Goal: Task Accomplishment & Management: Use online tool/utility

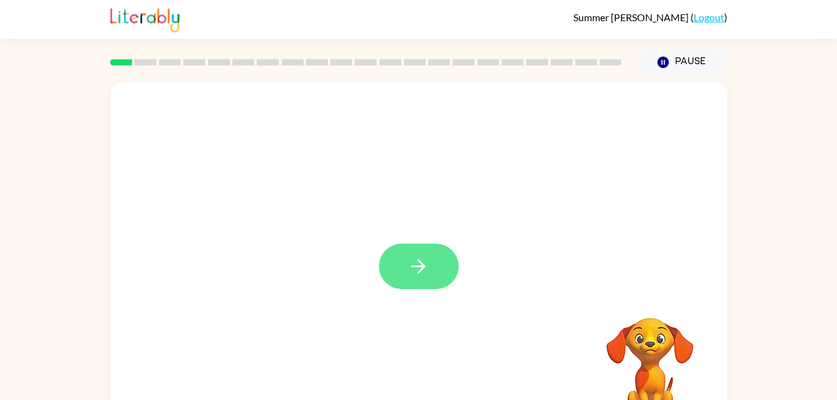
click at [429, 271] on icon "button" at bounding box center [418, 266] width 22 height 22
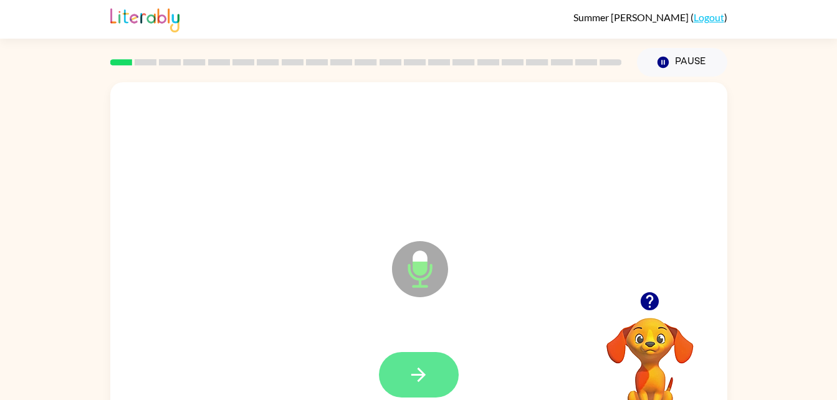
click at [416, 374] on icon "button" at bounding box center [418, 375] width 14 height 14
click at [416, 381] on icon "button" at bounding box center [418, 375] width 22 height 22
click at [408, 381] on icon "button" at bounding box center [418, 375] width 22 height 22
click at [414, 373] on icon "button" at bounding box center [418, 375] width 22 height 22
click at [391, 391] on button "button" at bounding box center [419, 374] width 80 height 45
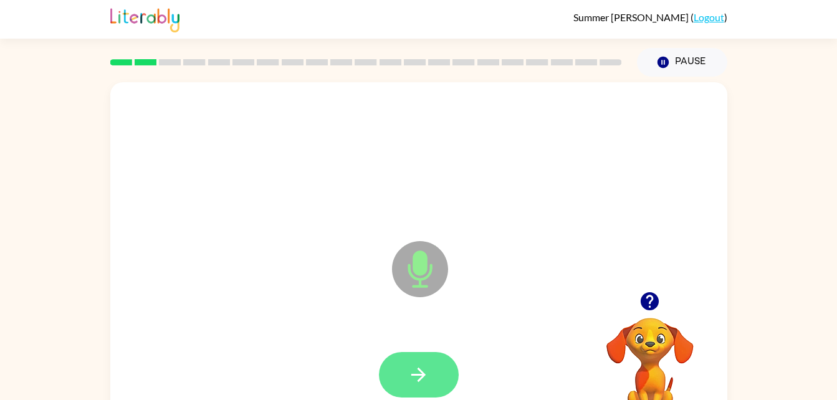
click at [422, 381] on icon "button" at bounding box center [418, 375] width 22 height 22
click at [424, 386] on button "button" at bounding box center [419, 374] width 80 height 45
click at [417, 371] on icon "button" at bounding box center [418, 375] width 22 height 22
click at [423, 379] on icon "button" at bounding box center [418, 375] width 22 height 22
click at [422, 379] on icon "button" at bounding box center [418, 375] width 22 height 22
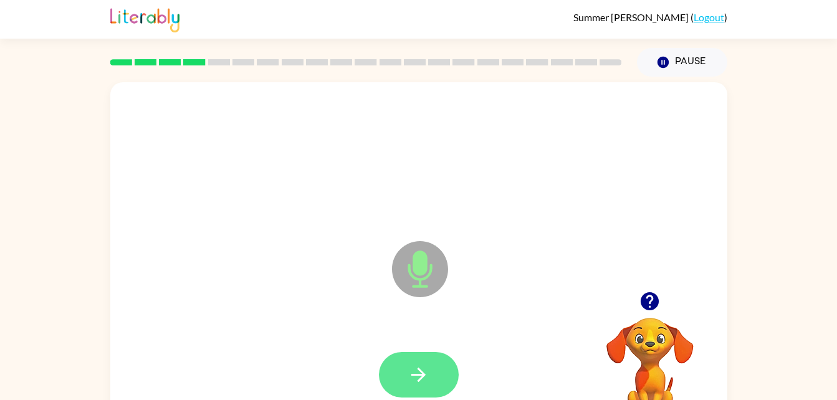
click at [428, 371] on icon "button" at bounding box center [418, 375] width 22 height 22
click at [439, 362] on button "button" at bounding box center [419, 374] width 80 height 45
click at [419, 379] on icon "button" at bounding box center [418, 375] width 14 height 14
click at [412, 385] on icon "button" at bounding box center [418, 375] width 22 height 22
click at [407, 367] on icon "button" at bounding box center [418, 375] width 22 height 22
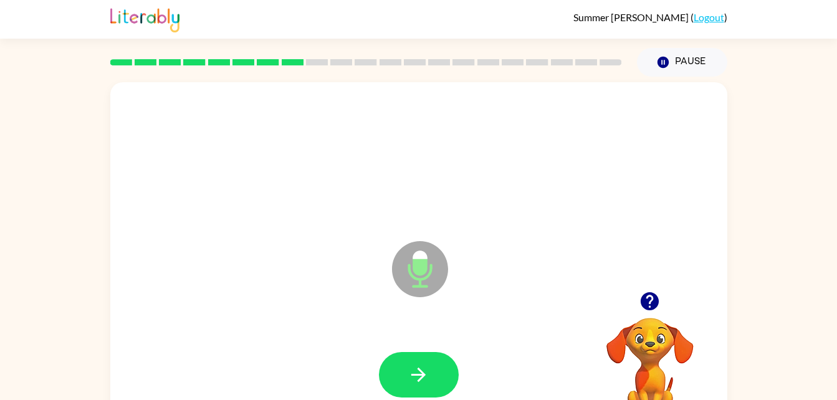
click at [391, 327] on icon "Microphone The Microphone is here when it is your turn to talk" at bounding box center [482, 284] width 187 height 93
click at [406, 352] on button "button" at bounding box center [419, 374] width 80 height 45
click at [416, 375] on div at bounding box center [419, 374] width 80 height 45
click at [424, 378] on icon "button" at bounding box center [418, 375] width 22 height 22
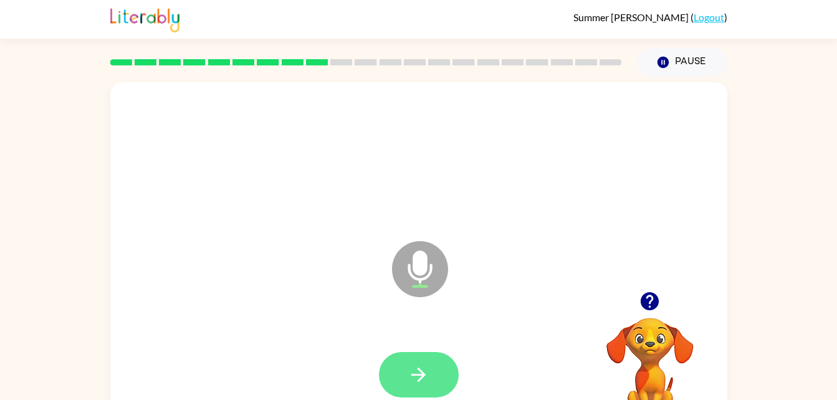
click at [430, 372] on button "button" at bounding box center [419, 374] width 80 height 45
click at [423, 378] on icon "button" at bounding box center [418, 375] width 22 height 22
click at [421, 358] on button "button" at bounding box center [419, 374] width 80 height 45
click at [428, 352] on button "button" at bounding box center [419, 374] width 80 height 45
click at [444, 391] on button "button" at bounding box center [419, 374] width 80 height 45
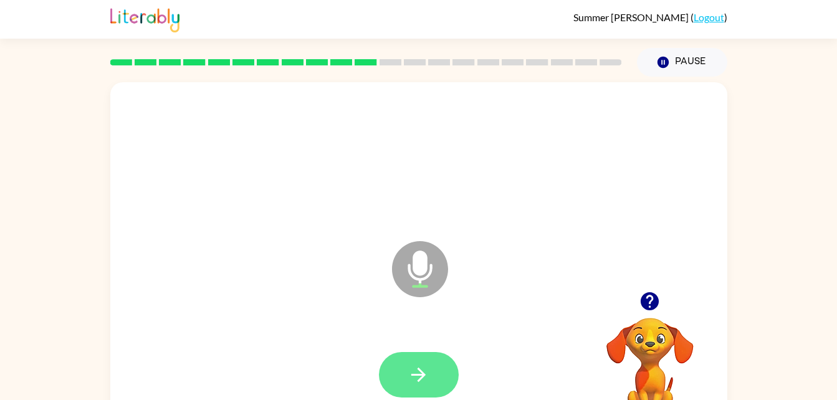
click at [418, 391] on button "button" at bounding box center [419, 374] width 80 height 45
click at [418, 385] on icon "button" at bounding box center [418, 375] width 22 height 22
click at [419, 371] on icon "button" at bounding box center [418, 375] width 22 height 22
click at [444, 369] on button "button" at bounding box center [419, 374] width 80 height 45
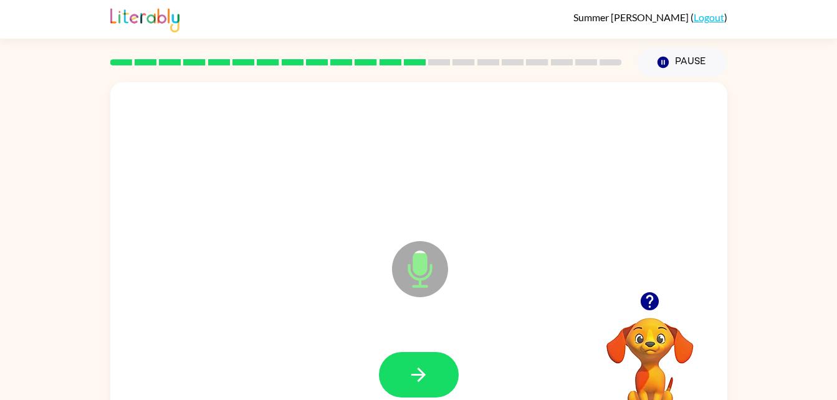
click at [468, 366] on div at bounding box center [419, 375] width 592 height 102
click at [429, 374] on icon "button" at bounding box center [418, 375] width 22 height 22
click at [411, 383] on icon "button" at bounding box center [418, 375] width 22 height 22
click at [404, 381] on button "button" at bounding box center [419, 374] width 80 height 45
click at [404, 392] on button "button" at bounding box center [419, 374] width 80 height 45
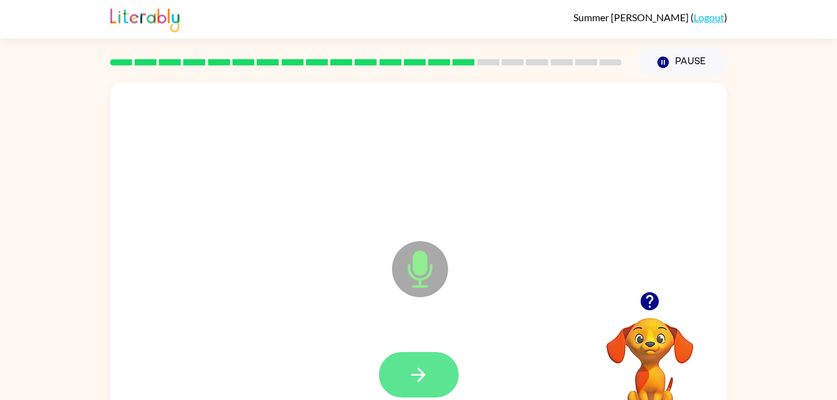
click at [431, 391] on button "button" at bounding box center [419, 374] width 80 height 45
click at [421, 385] on icon "button" at bounding box center [418, 375] width 22 height 22
click at [426, 373] on icon "button" at bounding box center [418, 375] width 22 height 22
click at [418, 391] on button "button" at bounding box center [419, 374] width 80 height 45
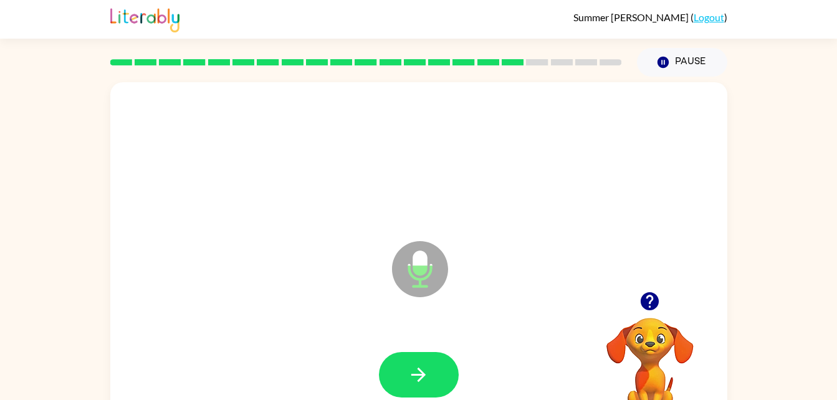
click at [269, 337] on div at bounding box center [419, 375] width 592 height 102
click at [285, 366] on div at bounding box center [419, 375] width 592 height 102
click at [432, 381] on button "button" at bounding box center [419, 374] width 80 height 45
click at [430, 363] on button "button" at bounding box center [419, 374] width 80 height 45
click at [432, 384] on button "button" at bounding box center [419, 374] width 80 height 45
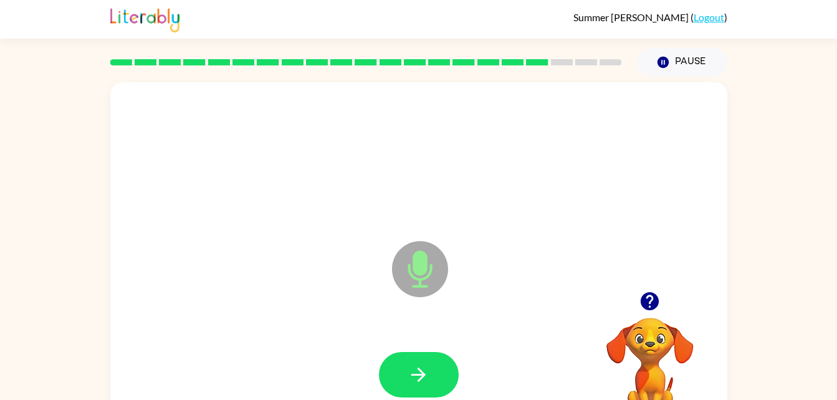
click at [379, 396] on div at bounding box center [419, 374] width 80 height 45
click at [436, 376] on button "button" at bounding box center [419, 374] width 80 height 45
click at [433, 376] on button "button" at bounding box center [419, 374] width 80 height 45
click at [424, 342] on div at bounding box center [419, 375] width 592 height 102
click at [420, 373] on icon "button" at bounding box center [418, 375] width 22 height 22
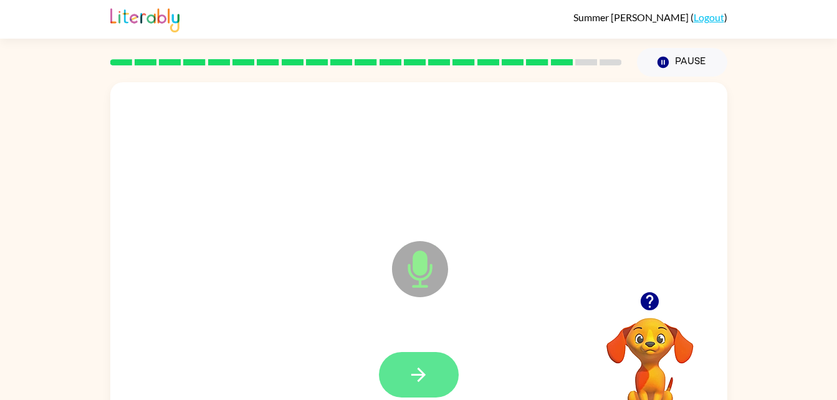
click at [438, 388] on button "button" at bounding box center [419, 374] width 80 height 45
click at [432, 382] on button "button" at bounding box center [419, 374] width 80 height 45
click at [429, 392] on button "button" at bounding box center [419, 374] width 80 height 45
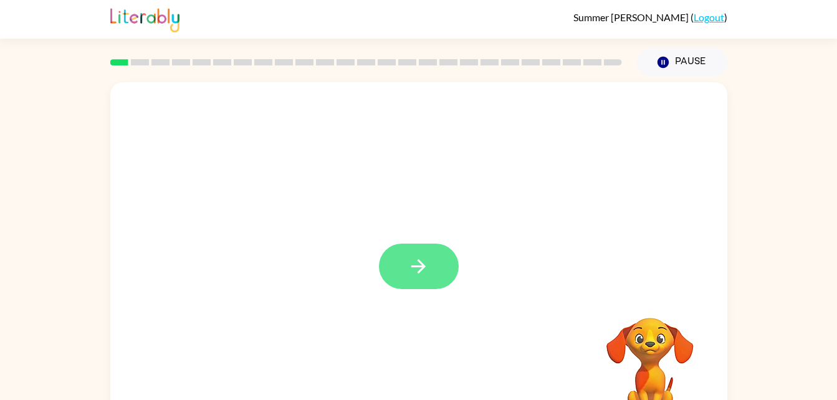
click at [399, 280] on button "button" at bounding box center [419, 266] width 80 height 45
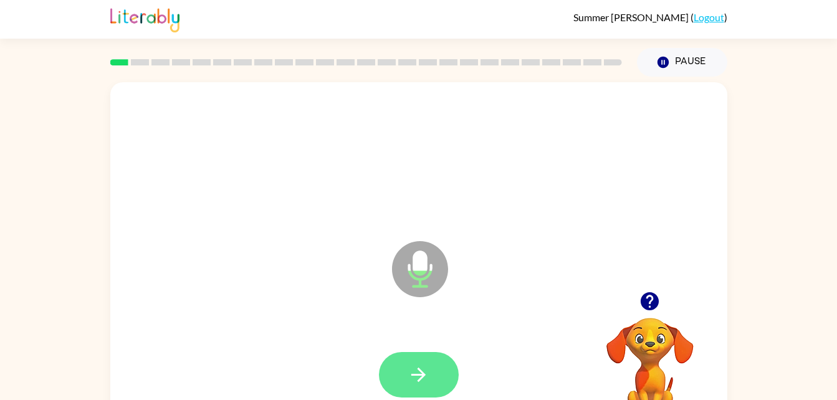
click at [425, 366] on icon "button" at bounding box center [418, 375] width 22 height 22
click at [425, 383] on icon "button" at bounding box center [418, 375] width 22 height 22
click at [435, 386] on button "button" at bounding box center [419, 374] width 80 height 45
click at [437, 380] on button "button" at bounding box center [419, 374] width 80 height 45
click at [399, 359] on button "button" at bounding box center [419, 374] width 80 height 45
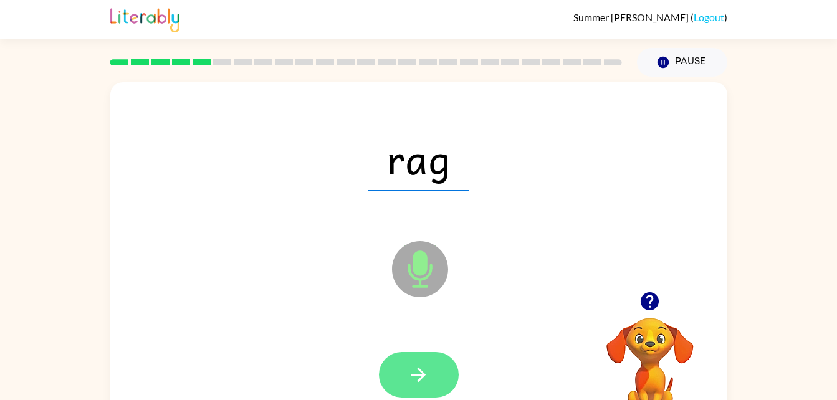
click at [406, 386] on button "button" at bounding box center [419, 374] width 80 height 45
click at [417, 388] on button "button" at bounding box center [419, 374] width 80 height 45
click at [418, 376] on icon "button" at bounding box center [418, 375] width 22 height 22
click at [419, 361] on button "button" at bounding box center [419, 374] width 80 height 45
click at [411, 377] on icon "button" at bounding box center [418, 375] width 22 height 22
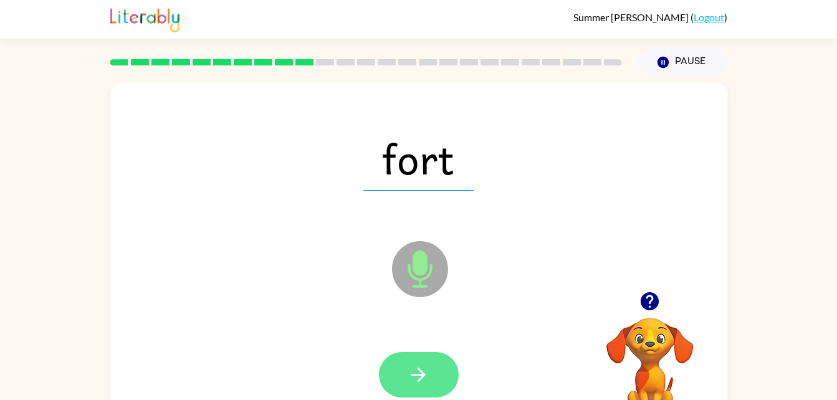
click at [423, 396] on button "button" at bounding box center [419, 374] width 80 height 45
click at [428, 385] on icon "button" at bounding box center [418, 375] width 22 height 22
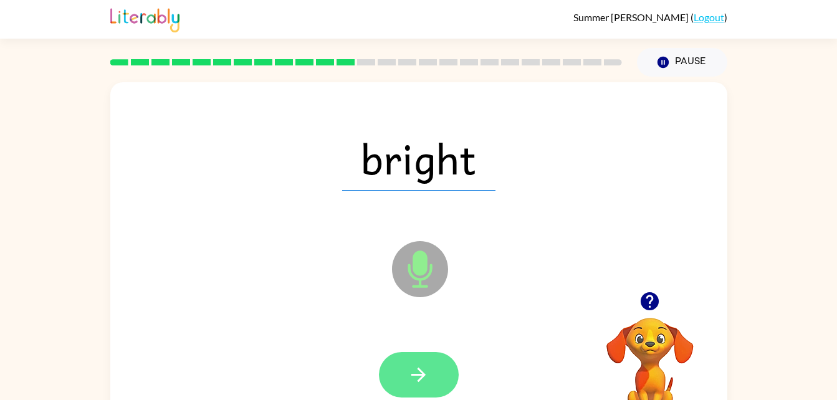
click at [430, 388] on button "button" at bounding box center [419, 374] width 80 height 45
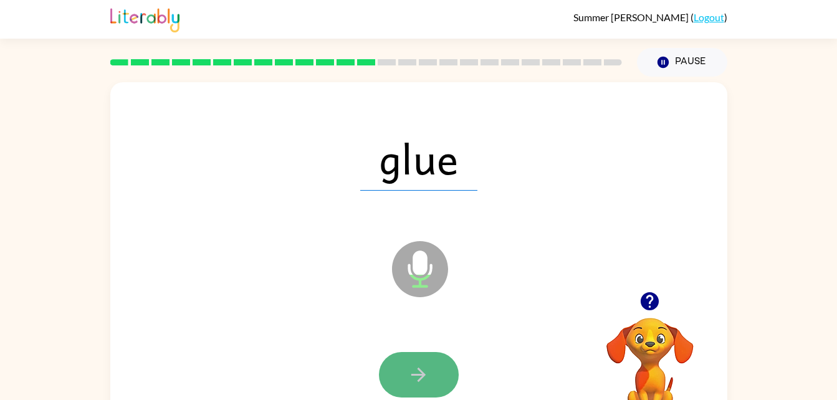
click at [412, 354] on button "button" at bounding box center [419, 374] width 80 height 45
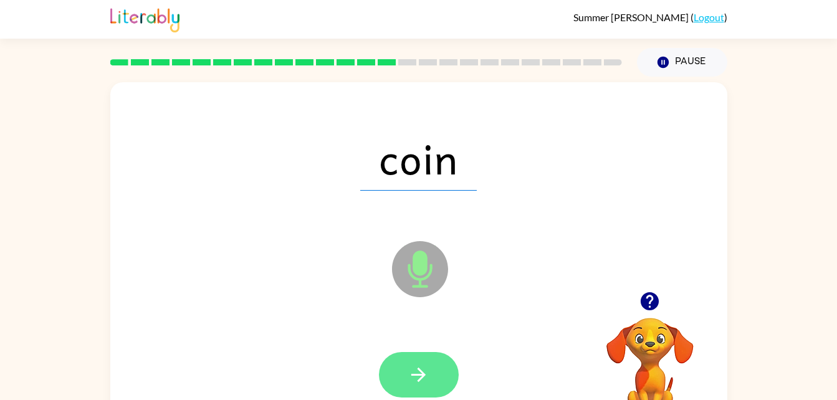
click at [434, 383] on button "button" at bounding box center [419, 374] width 80 height 45
click at [428, 354] on button "button" at bounding box center [419, 374] width 80 height 45
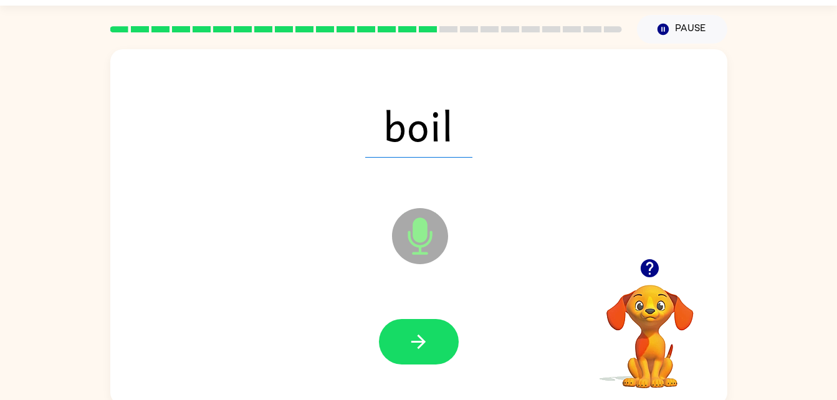
scroll to position [38, 0]
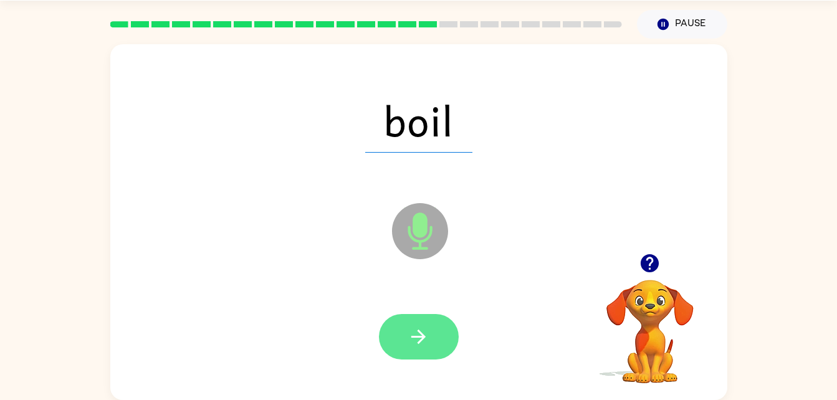
click at [428, 345] on icon "button" at bounding box center [418, 337] width 22 height 22
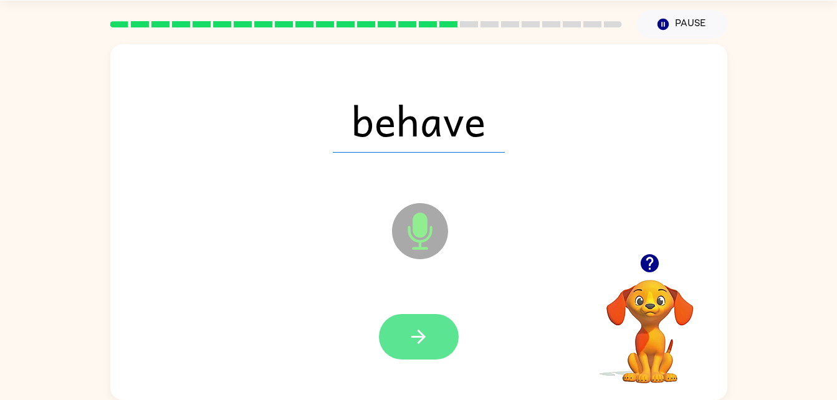
click at [424, 357] on button "button" at bounding box center [419, 336] width 80 height 45
click at [431, 337] on button "button" at bounding box center [419, 336] width 80 height 45
click at [451, 339] on button "button" at bounding box center [419, 336] width 80 height 45
click at [412, 356] on button "button" at bounding box center [419, 336] width 80 height 45
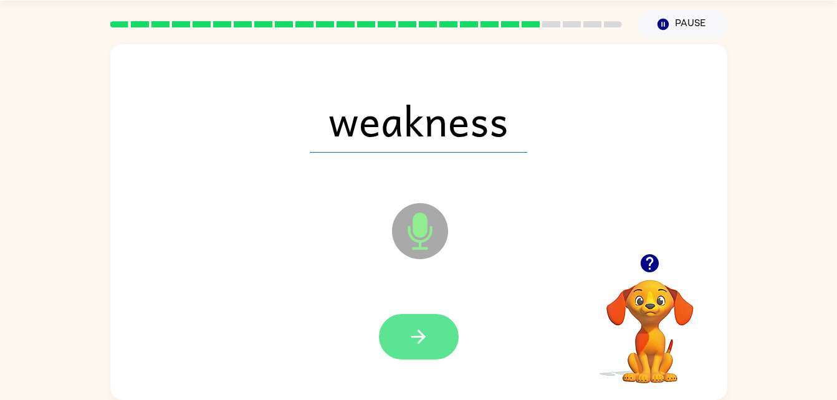
click at [421, 327] on icon "button" at bounding box center [418, 337] width 22 height 22
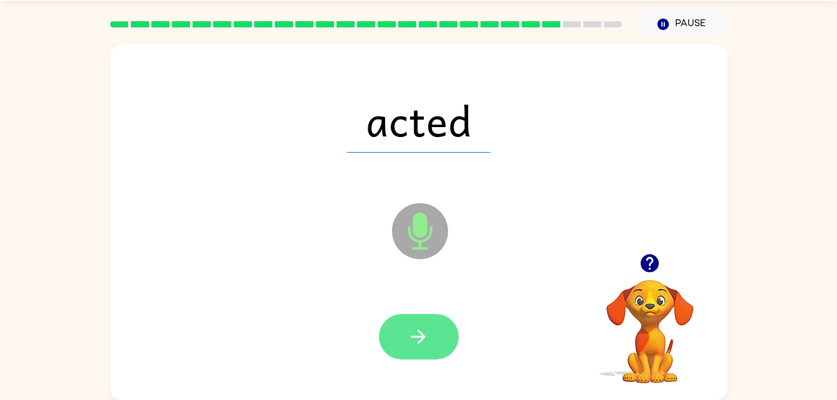
click at [435, 336] on button "button" at bounding box center [419, 336] width 80 height 45
click at [442, 335] on button "button" at bounding box center [419, 336] width 80 height 45
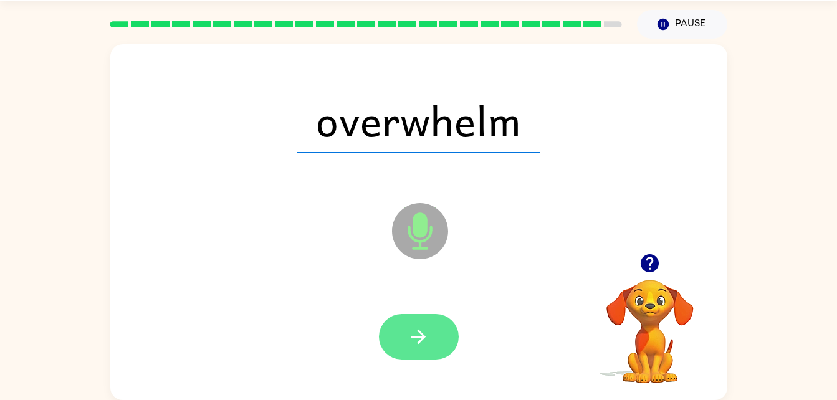
click at [421, 346] on icon "button" at bounding box center [418, 337] width 22 height 22
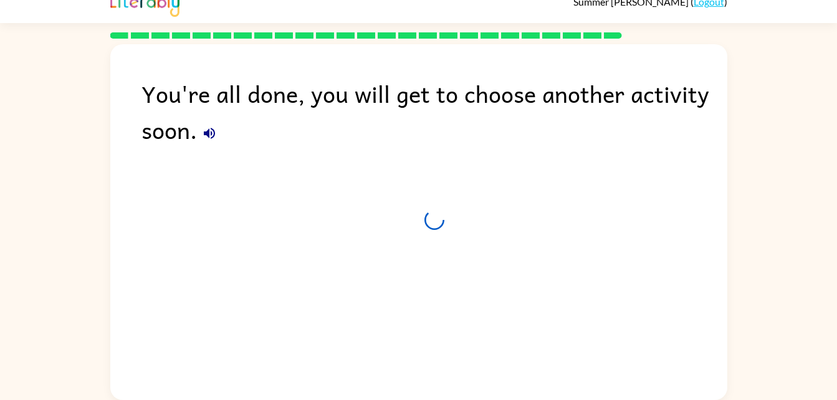
scroll to position [16, 0]
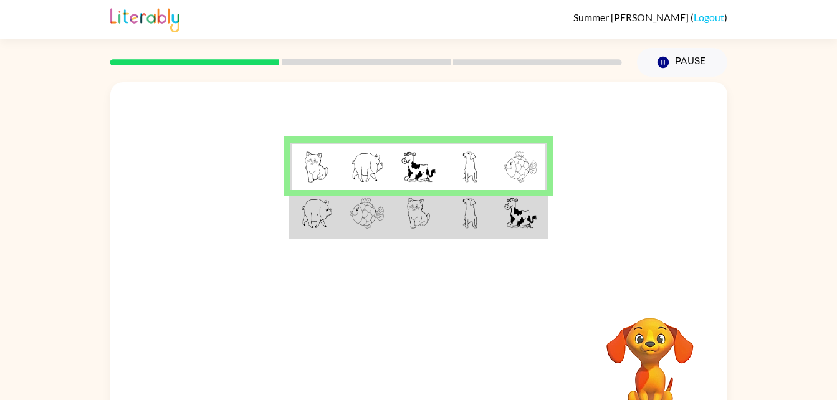
click at [477, 237] on td at bounding box center [469, 214] width 51 height 48
click at [457, 221] on td at bounding box center [469, 214] width 51 height 48
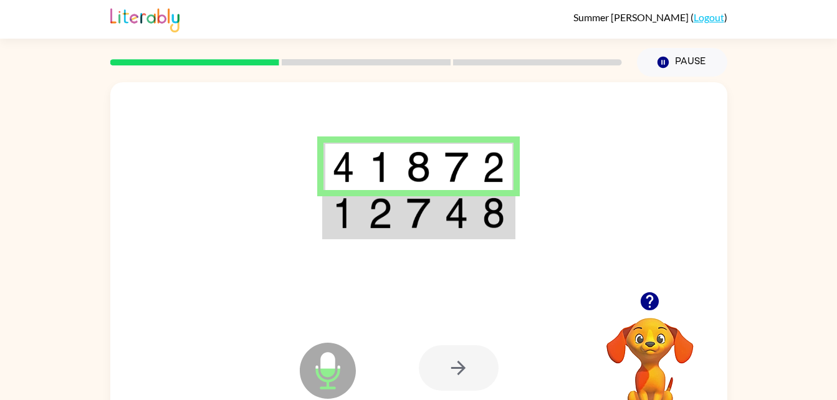
click at [437, 234] on td at bounding box center [456, 214] width 38 height 48
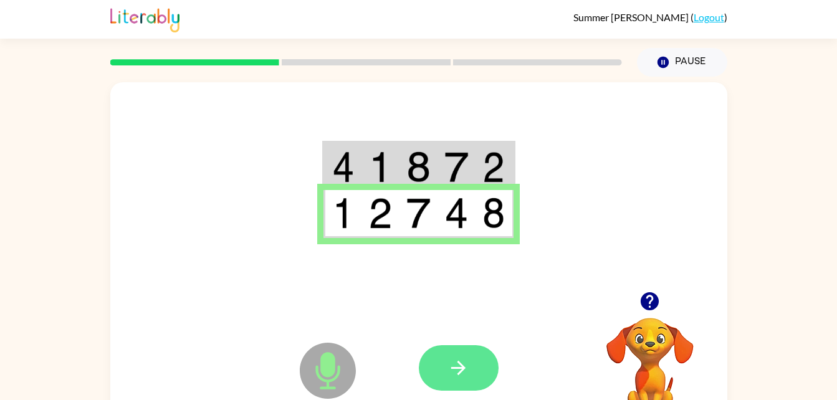
click at [485, 348] on button "button" at bounding box center [459, 367] width 80 height 45
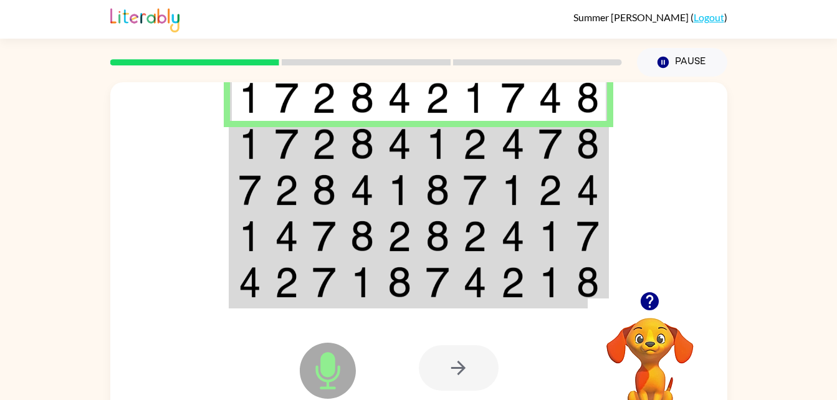
click at [371, 144] on img at bounding box center [362, 143] width 24 height 31
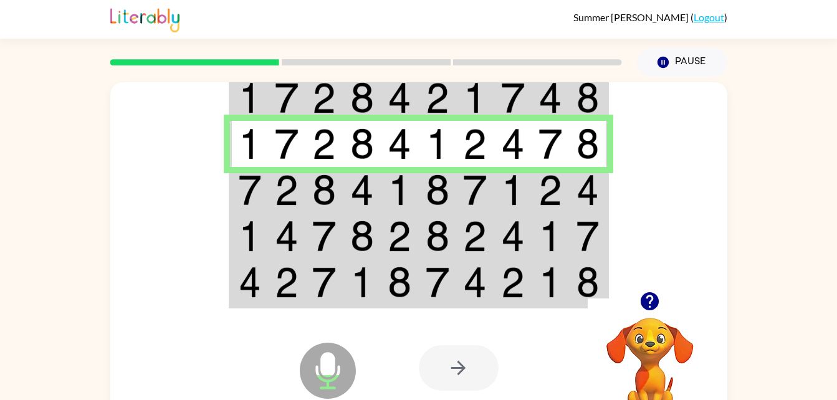
click at [363, 202] on img at bounding box center [362, 189] width 24 height 31
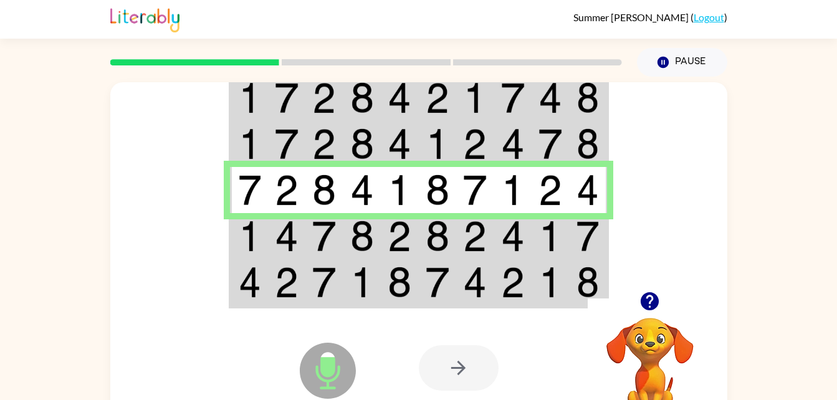
click at [351, 252] on img at bounding box center [362, 236] width 24 height 31
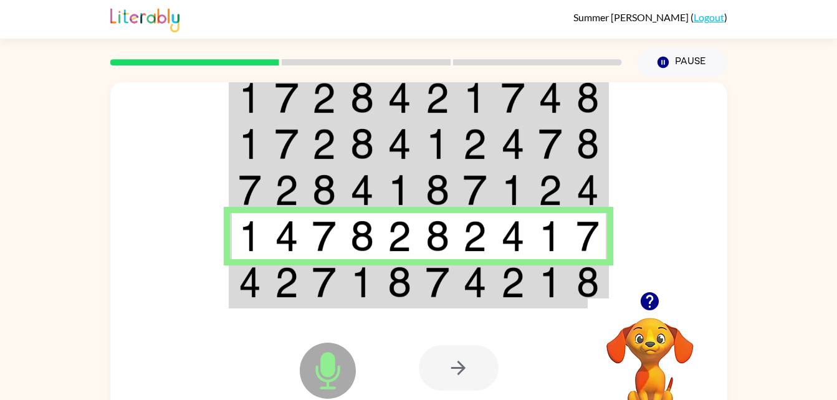
click at [384, 297] on td at bounding box center [400, 283] width 38 height 48
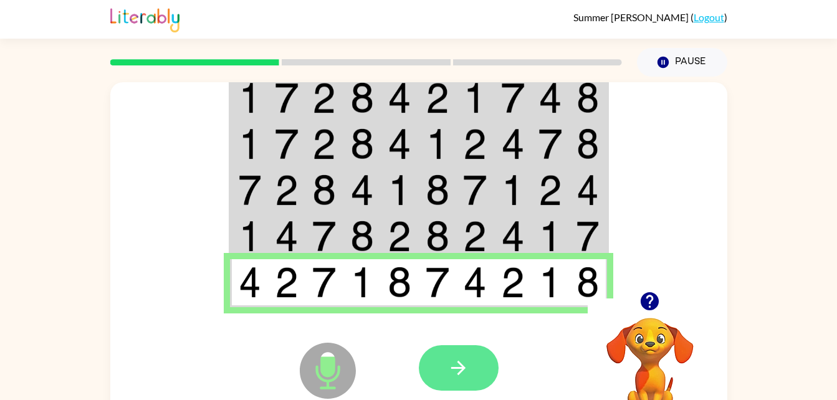
click at [442, 363] on button "button" at bounding box center [459, 367] width 80 height 45
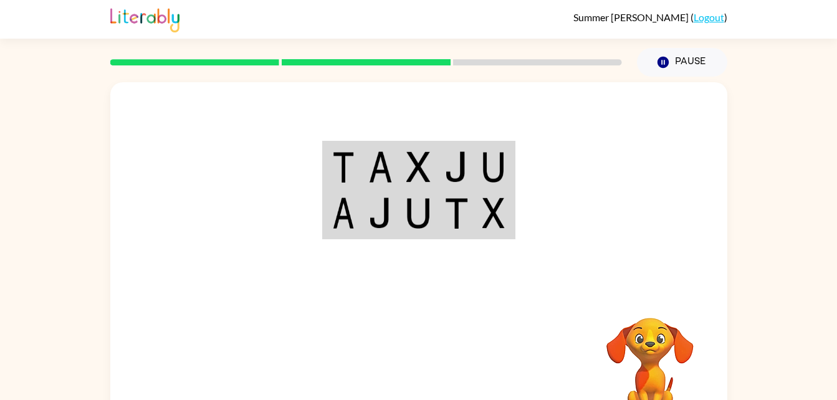
click at [410, 146] on td at bounding box center [418, 167] width 38 height 48
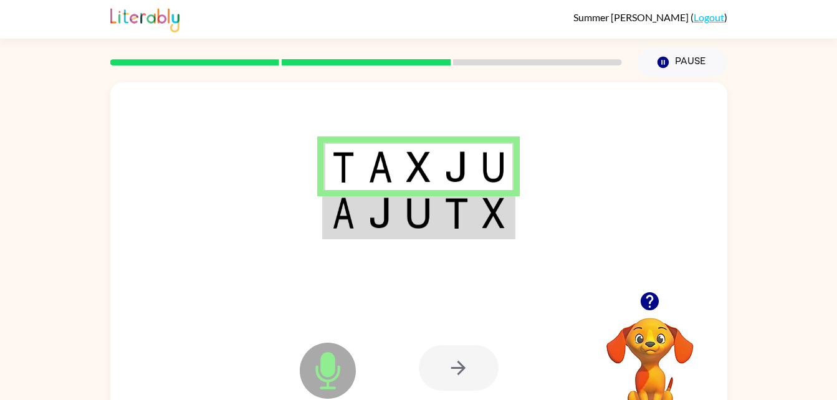
click at [392, 226] on td at bounding box center [380, 214] width 38 height 48
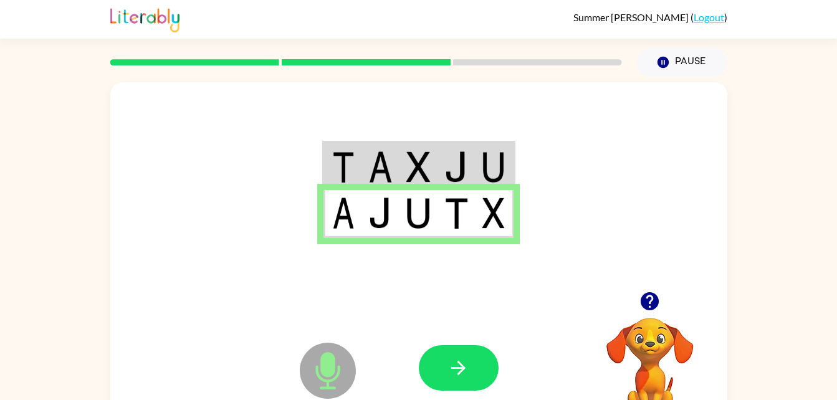
click at [483, 209] on img at bounding box center [493, 212] width 22 height 31
click at [464, 364] on icon "button" at bounding box center [458, 368] width 22 height 22
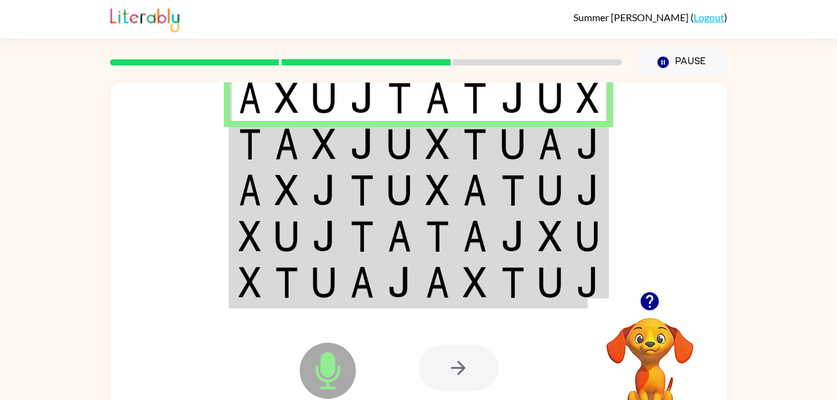
click at [358, 140] on img at bounding box center [362, 143] width 24 height 31
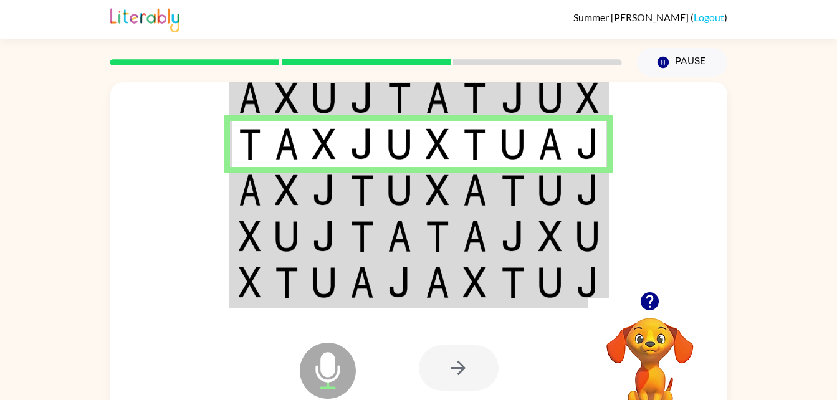
click at [272, 194] on td at bounding box center [287, 190] width 38 height 46
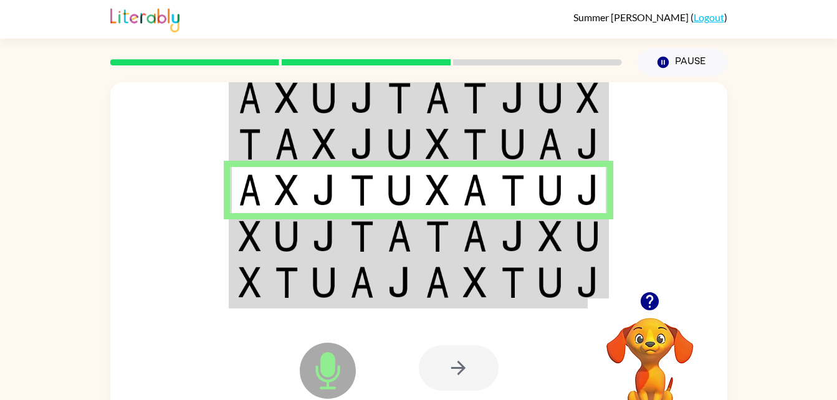
click at [280, 250] on img at bounding box center [287, 236] width 24 height 31
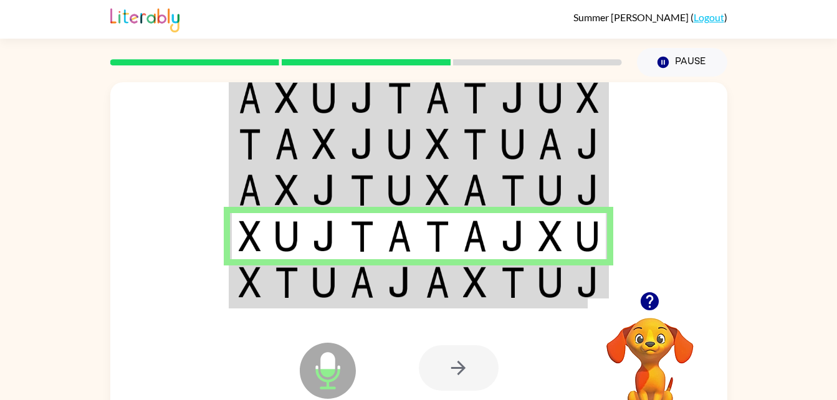
click at [467, 287] on img at bounding box center [475, 282] width 24 height 31
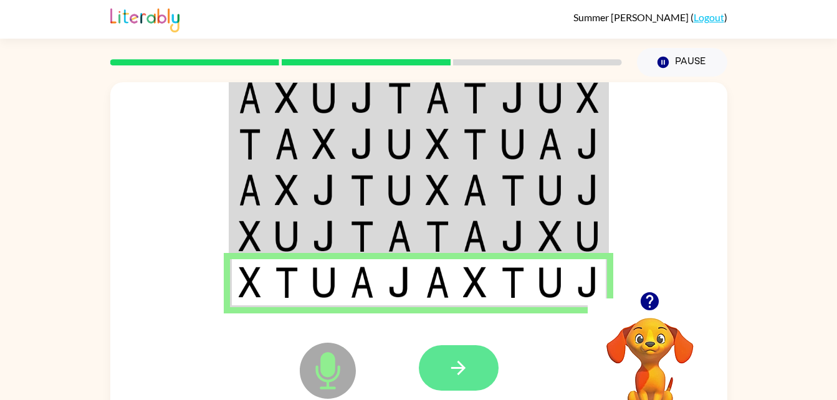
click at [470, 368] on button "button" at bounding box center [459, 367] width 80 height 45
